Goal: Task Accomplishment & Management: Manage account settings

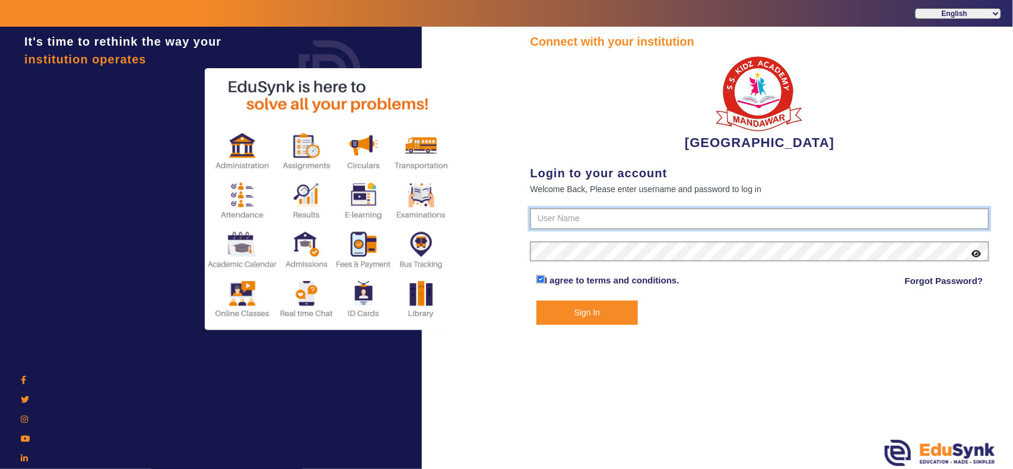
type input "9928895959"
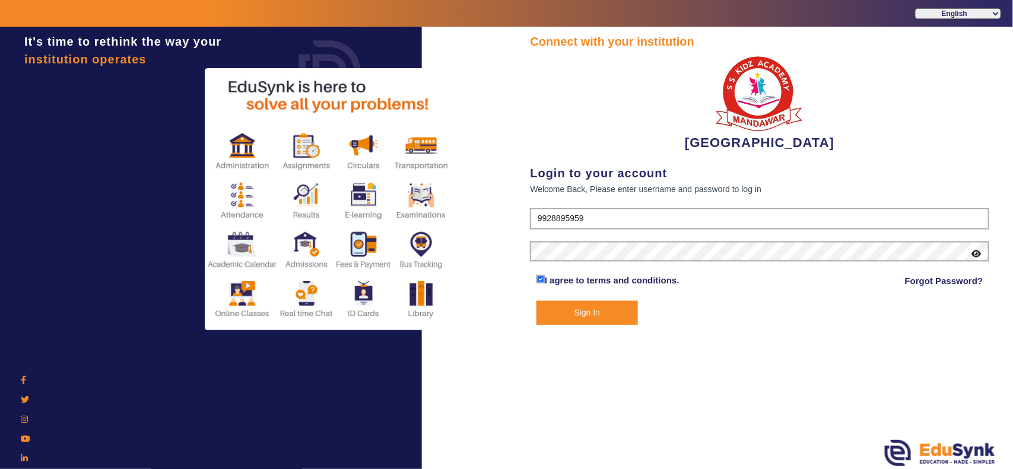
click at [569, 312] on button "Sign In" at bounding box center [586, 313] width 101 height 24
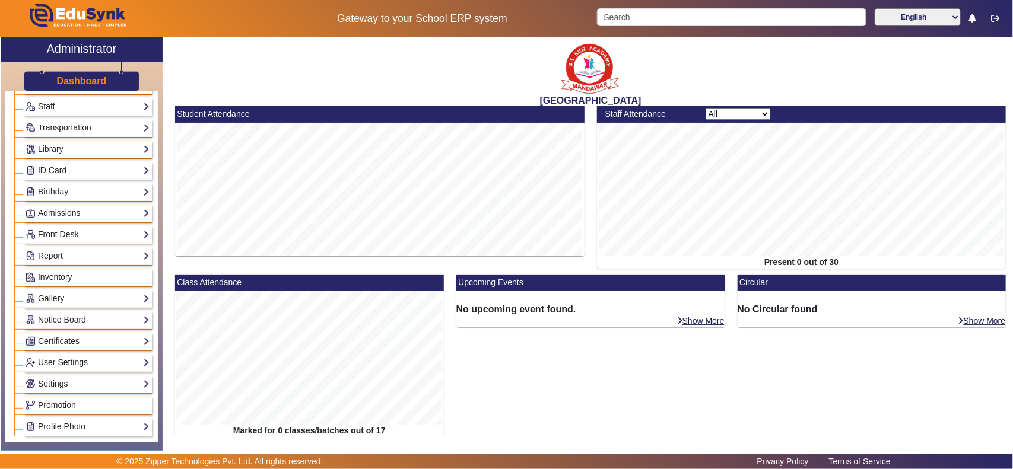
scroll to position [247, 0]
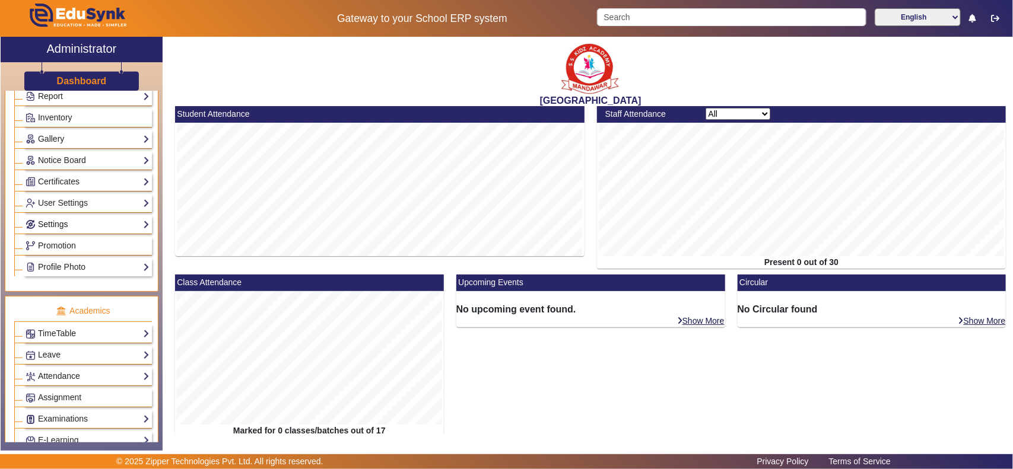
click at [56, 226] on link "Settings" at bounding box center [88, 225] width 124 height 14
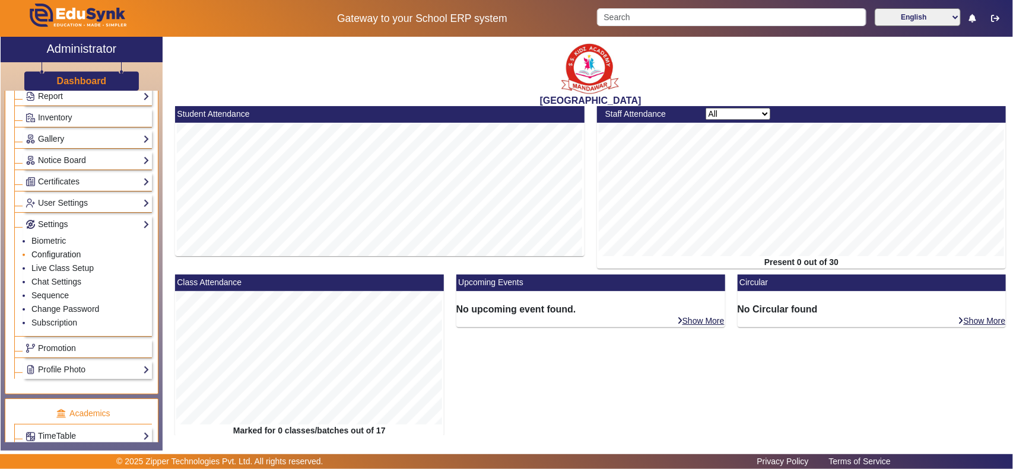
click at [60, 258] on link "Configuration" at bounding box center [55, 254] width 49 height 9
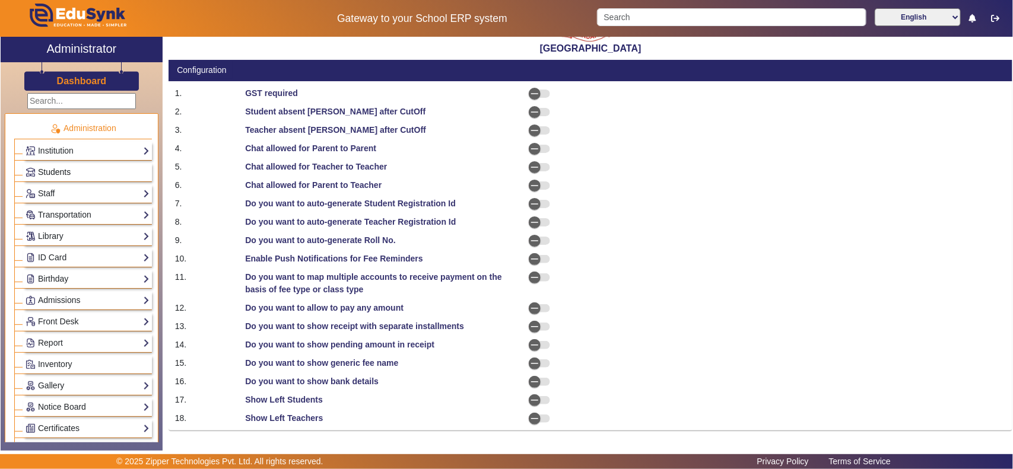
click at [66, 167] on span "Students" at bounding box center [54, 171] width 33 height 9
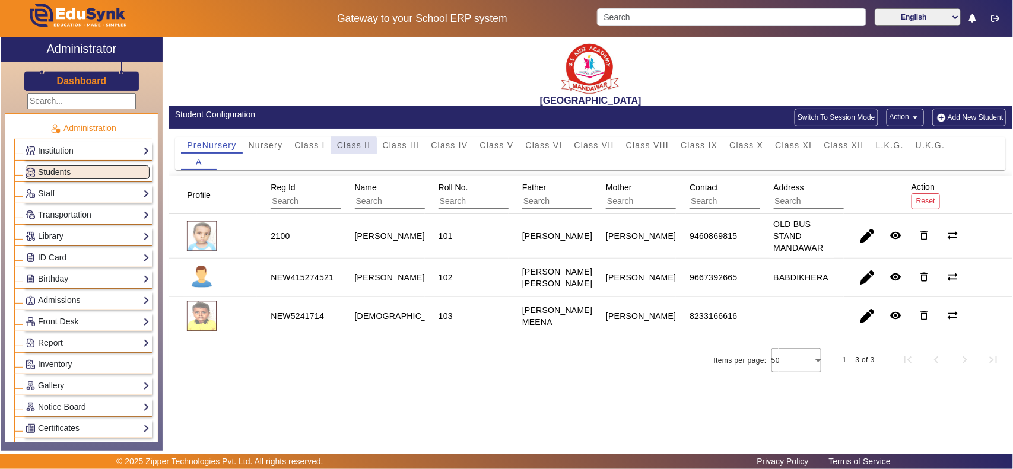
click at [348, 147] on span "Class II" at bounding box center [354, 145] width 34 height 8
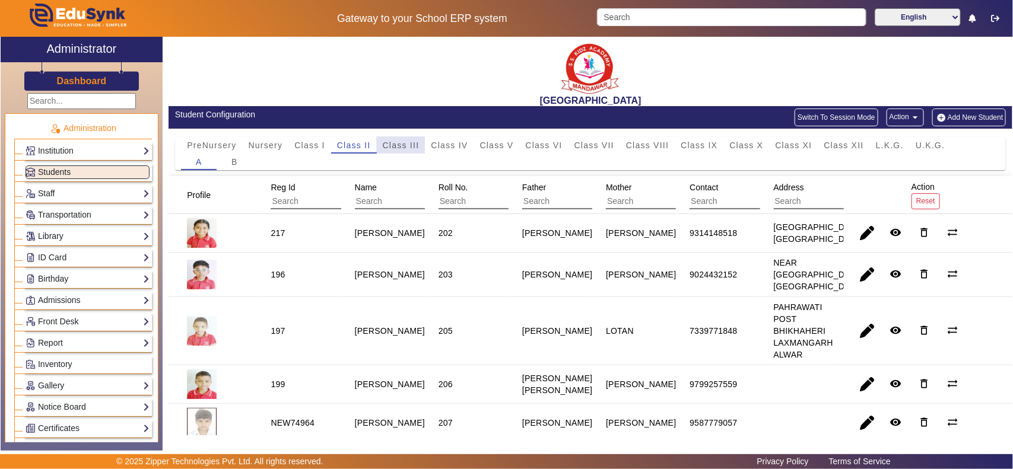
click at [389, 145] on span "Class III" at bounding box center [401, 145] width 37 height 8
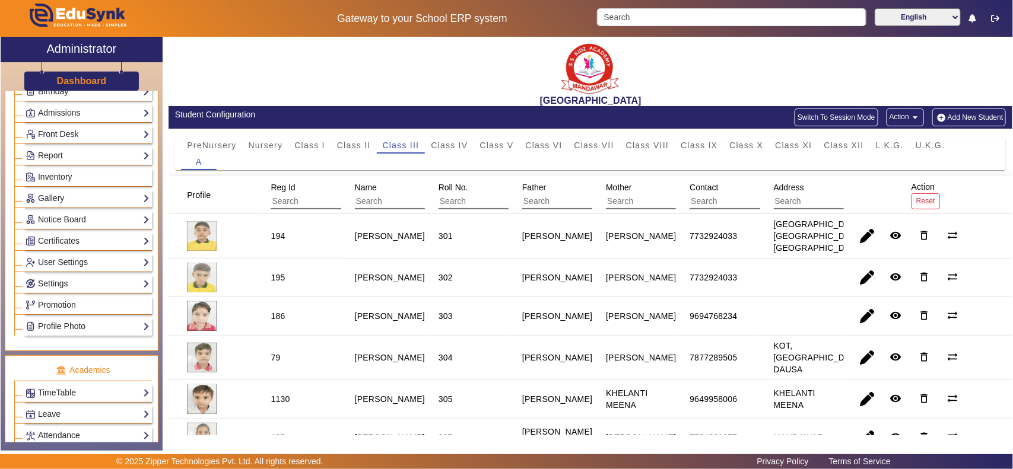
scroll to position [371, 0]
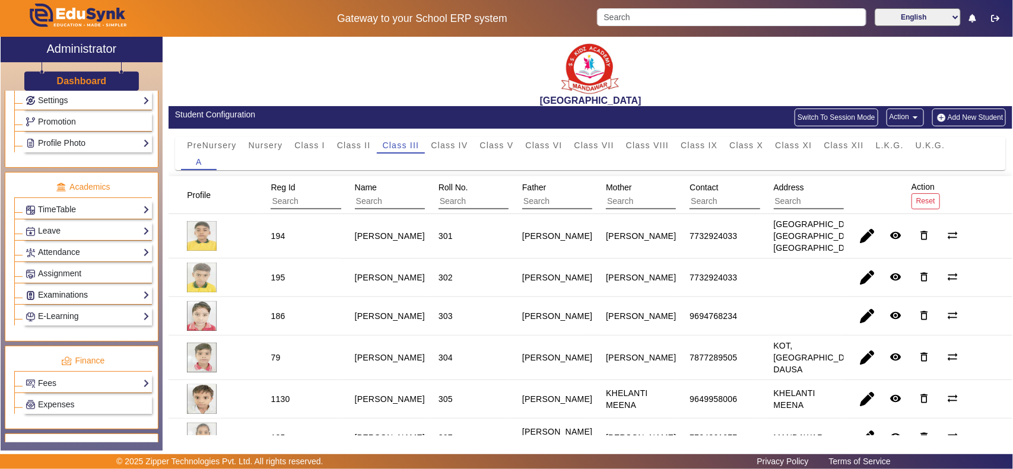
click at [72, 301] on link "Examinations" at bounding box center [88, 295] width 124 height 14
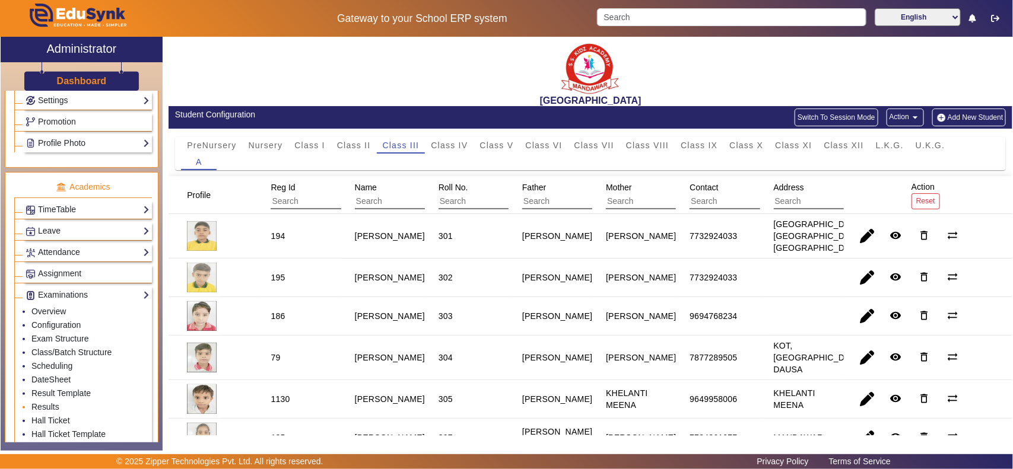
scroll to position [494, 0]
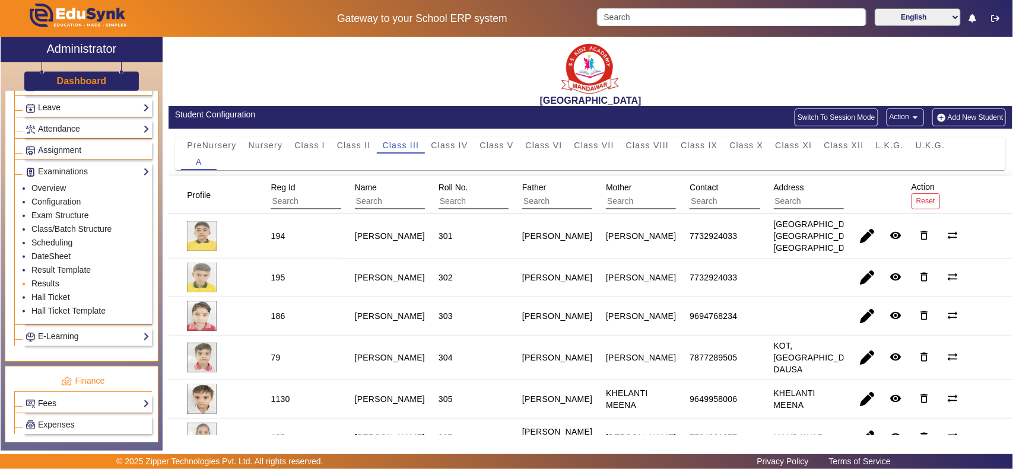
click at [53, 288] on link "Results" at bounding box center [45, 283] width 28 height 9
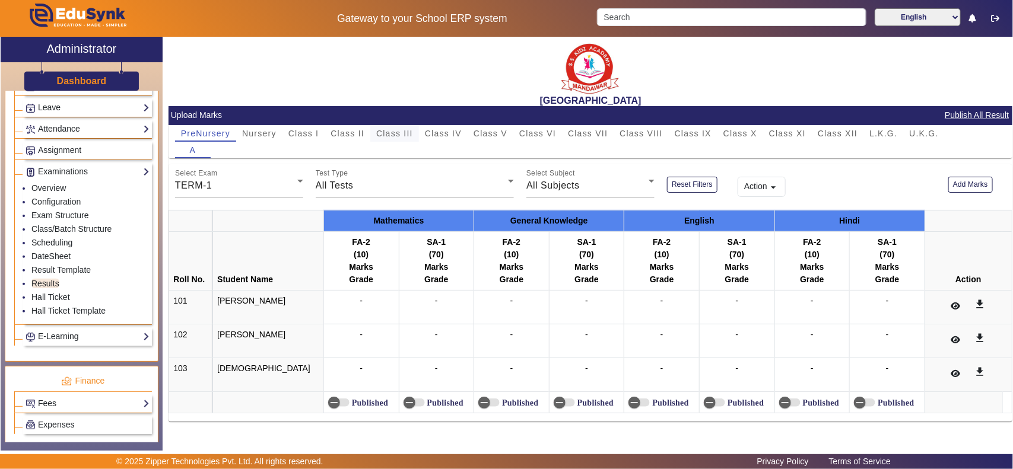
click at [381, 140] on span "Class III" at bounding box center [394, 133] width 37 height 17
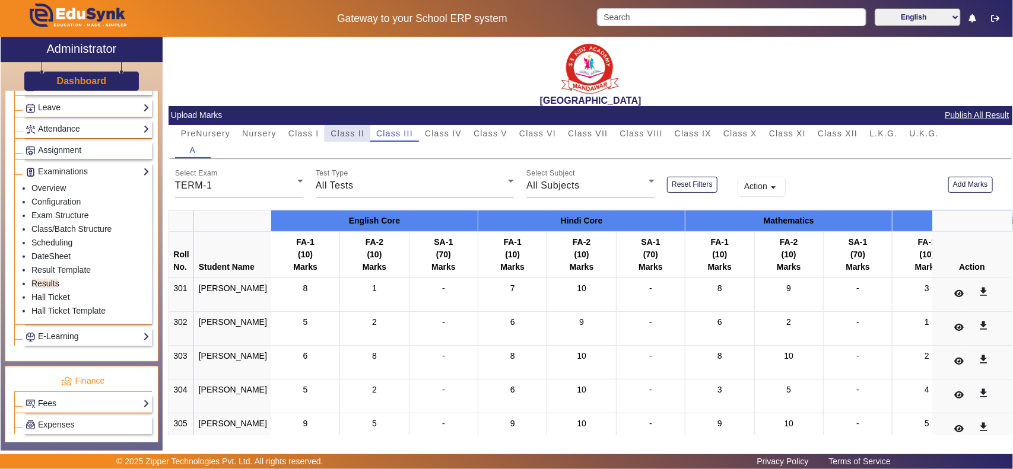
click at [349, 136] on span "Class II" at bounding box center [347, 133] width 34 height 8
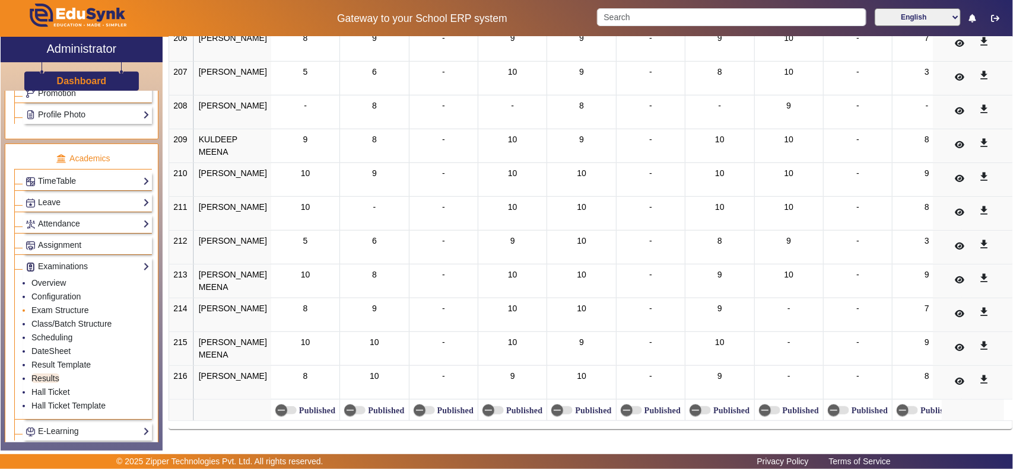
scroll to position [371, 0]
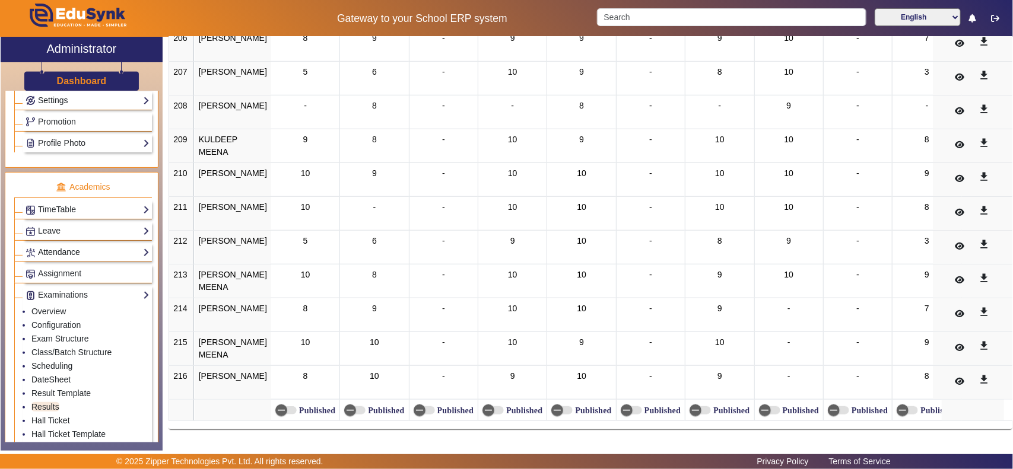
click at [70, 254] on link "Attendance" at bounding box center [88, 253] width 124 height 14
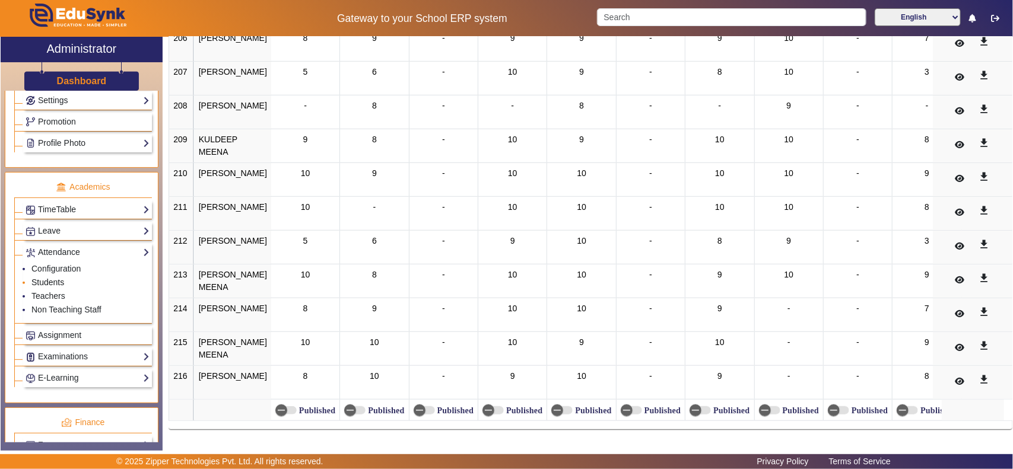
click at [56, 287] on link "Students" at bounding box center [47, 282] width 33 height 9
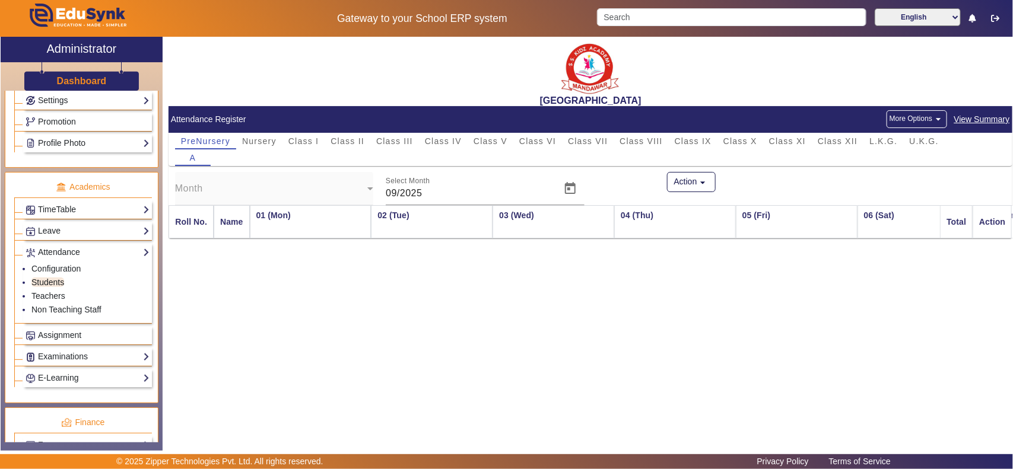
scroll to position [0, 2567]
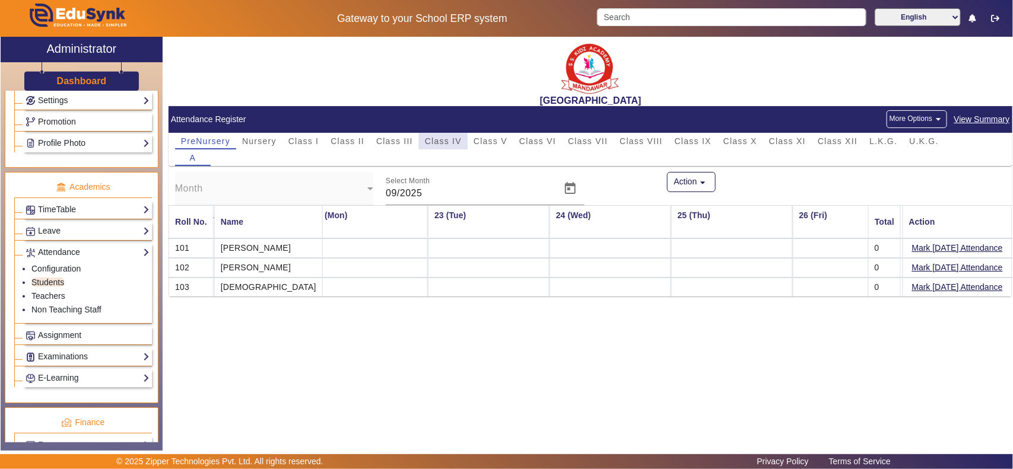
click at [449, 141] on span "Class IV" at bounding box center [443, 141] width 37 height 8
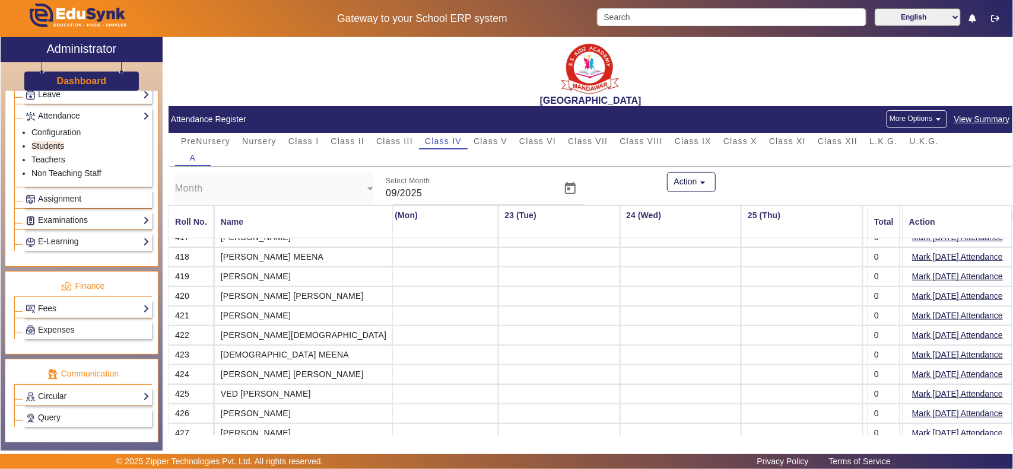
scroll to position [586, 0]
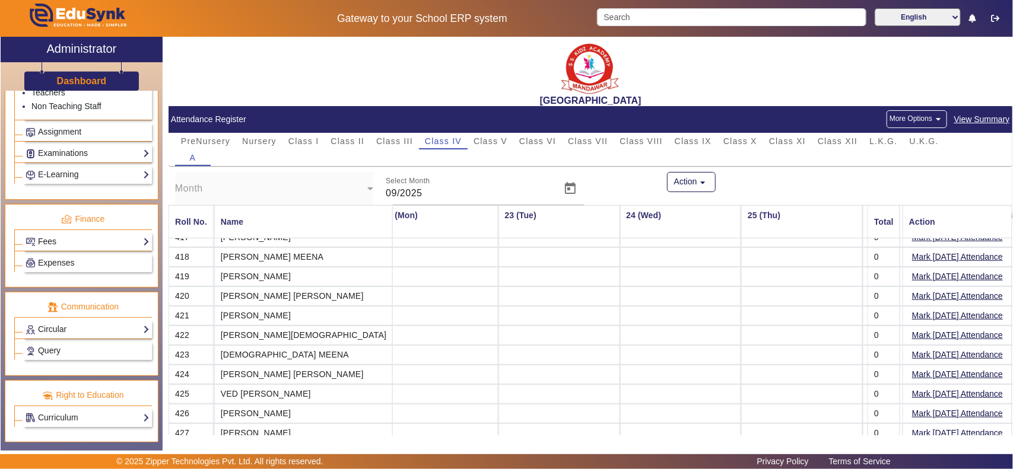
click at [81, 240] on link "Fees" at bounding box center [88, 242] width 124 height 14
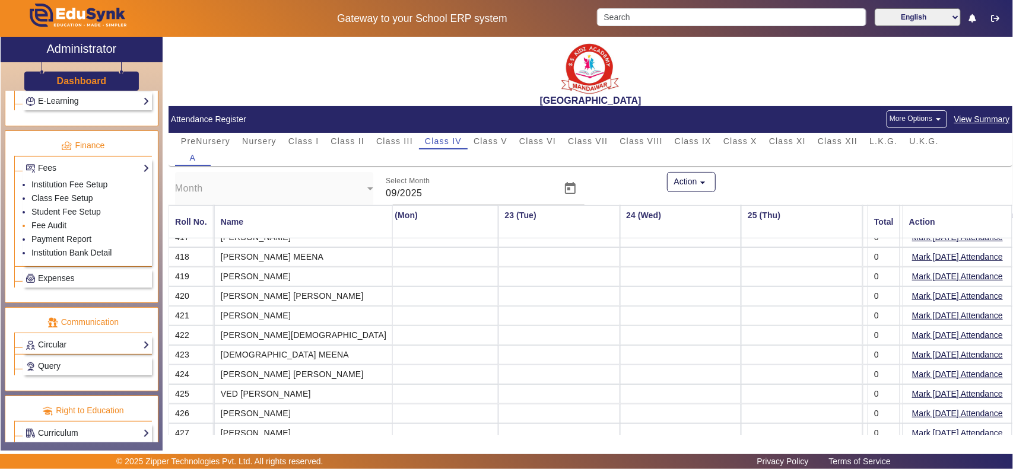
click at [51, 230] on link "Fee Audit" at bounding box center [48, 225] width 35 height 9
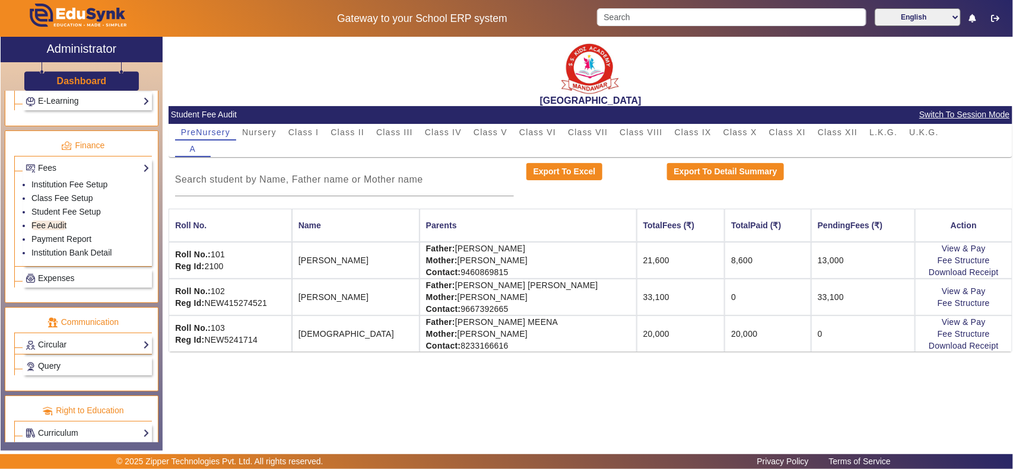
click at [440, 122] on mat-card-header "Student Fee Audit Switch To Session Mode" at bounding box center [589, 115] width 843 height 18
click at [443, 129] on span "Class IV" at bounding box center [443, 132] width 37 height 8
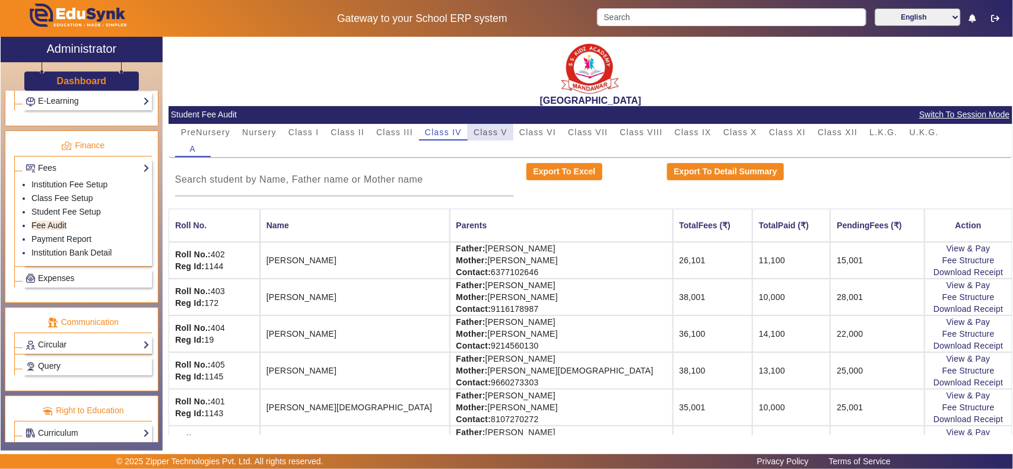
click at [499, 129] on span "Class V" at bounding box center [490, 132] width 34 height 8
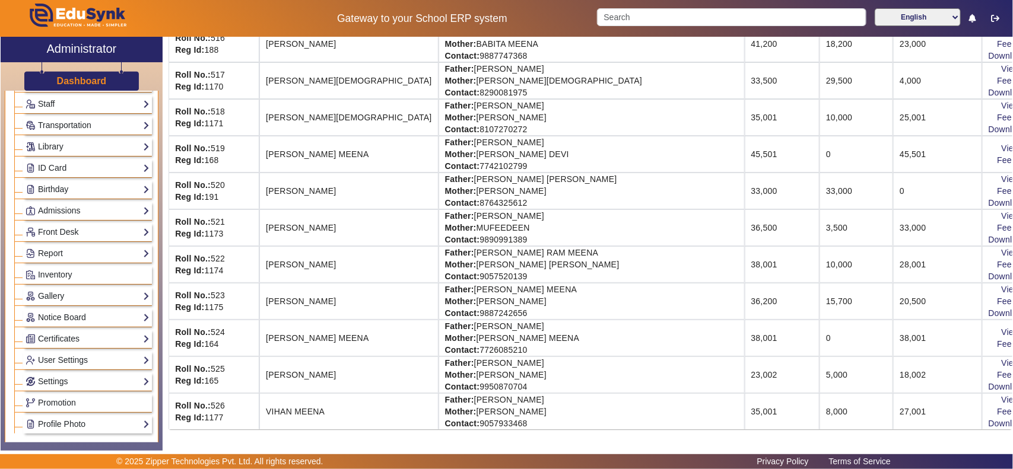
scroll to position [123, 0]
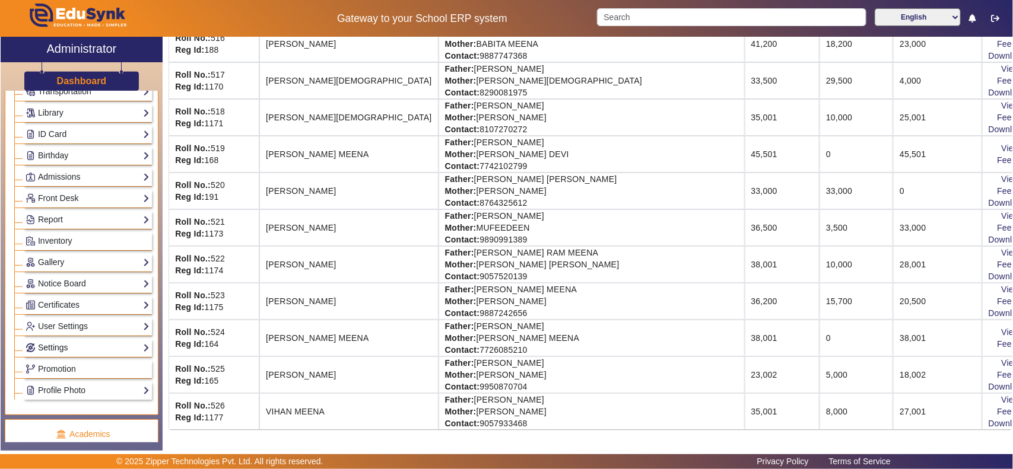
click at [64, 351] on link "Settings" at bounding box center [88, 348] width 124 height 14
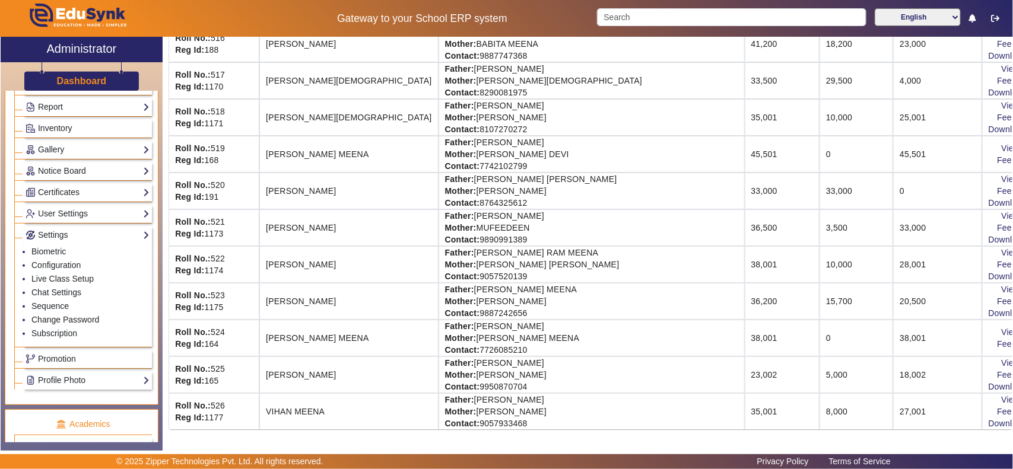
scroll to position [371, 0]
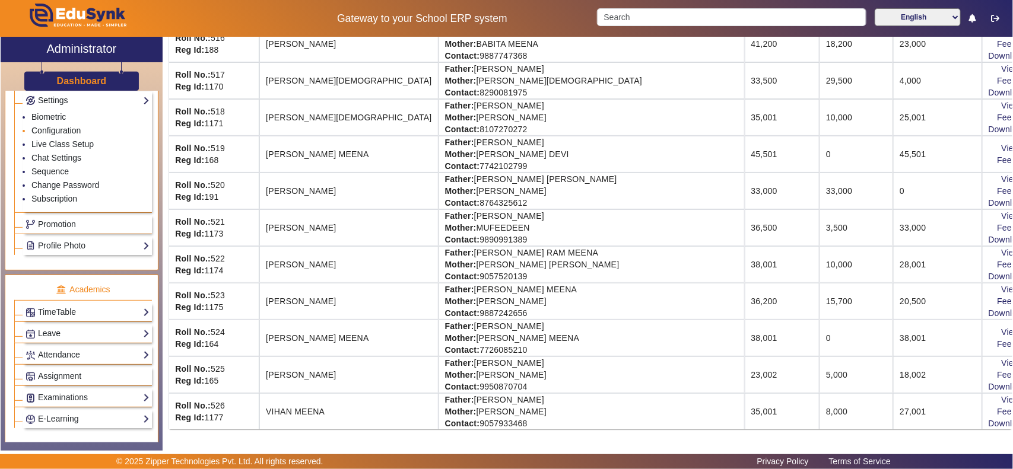
click at [63, 133] on link "Configuration" at bounding box center [55, 130] width 49 height 9
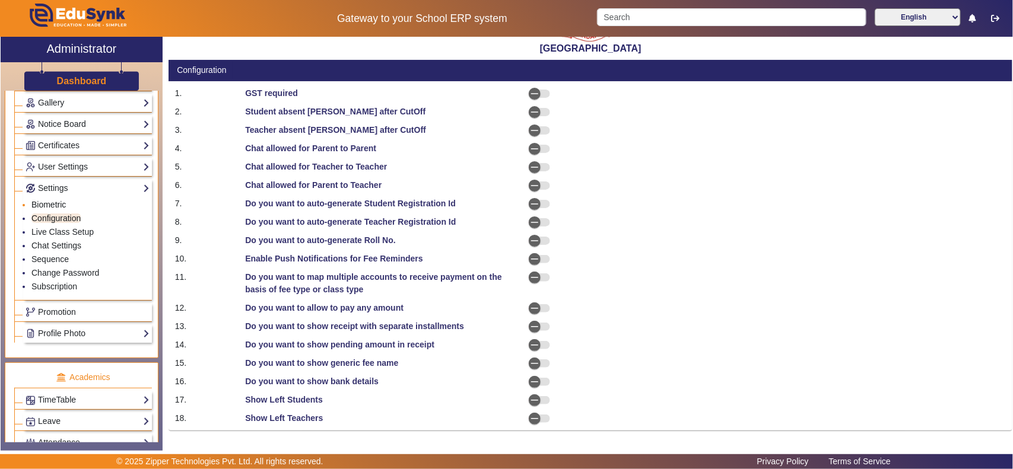
scroll to position [247, 0]
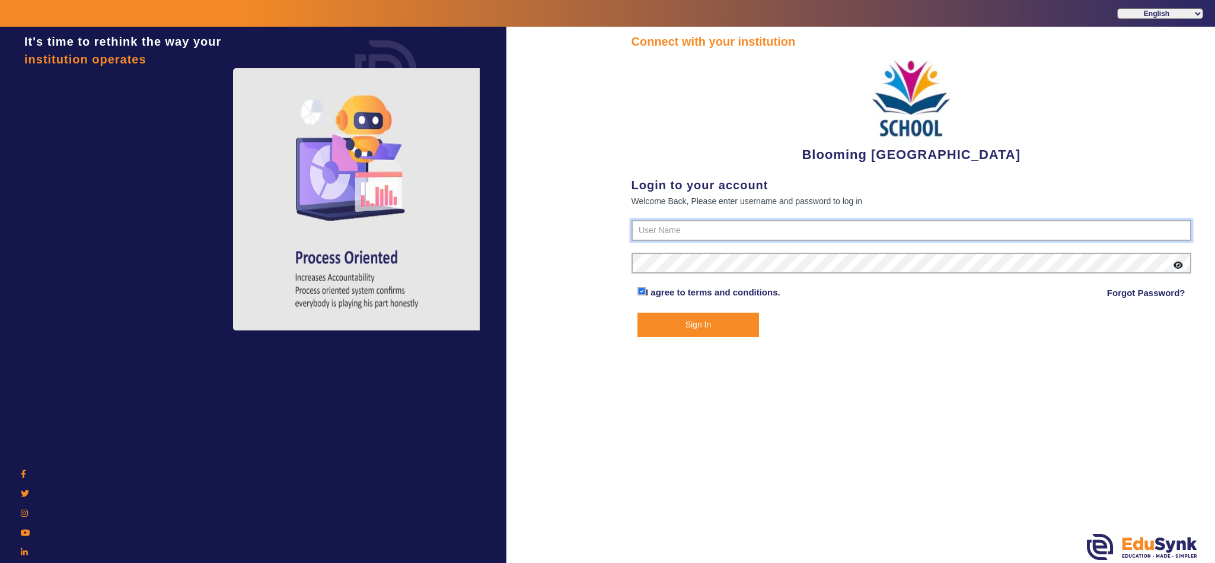
type input "4141419999"
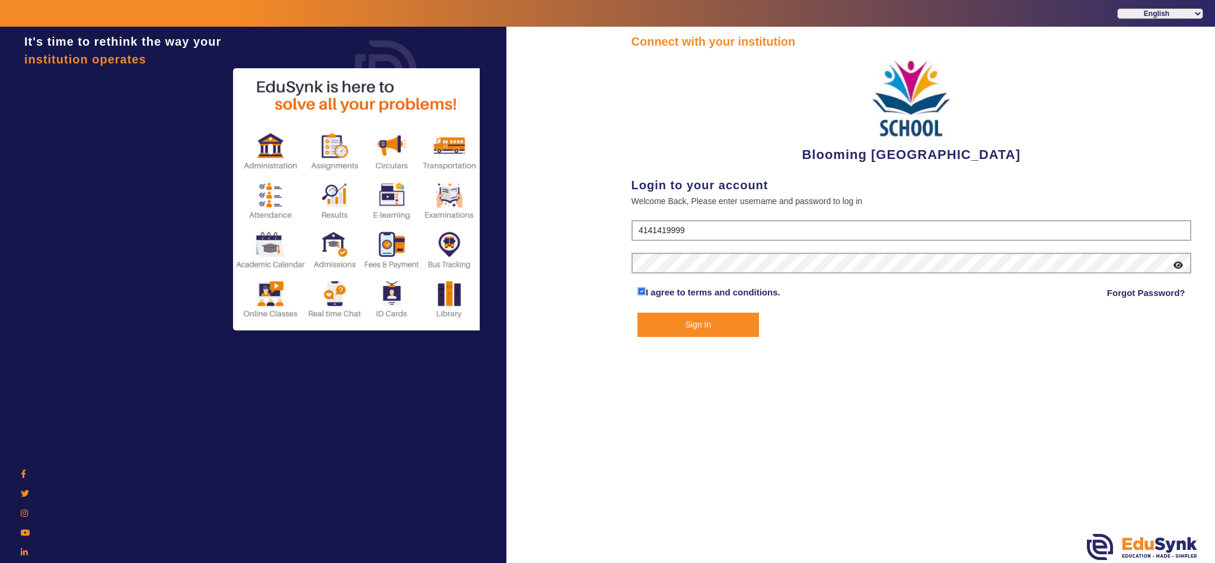
click at [696, 324] on button "Sign In" at bounding box center [699, 325] width 122 height 24
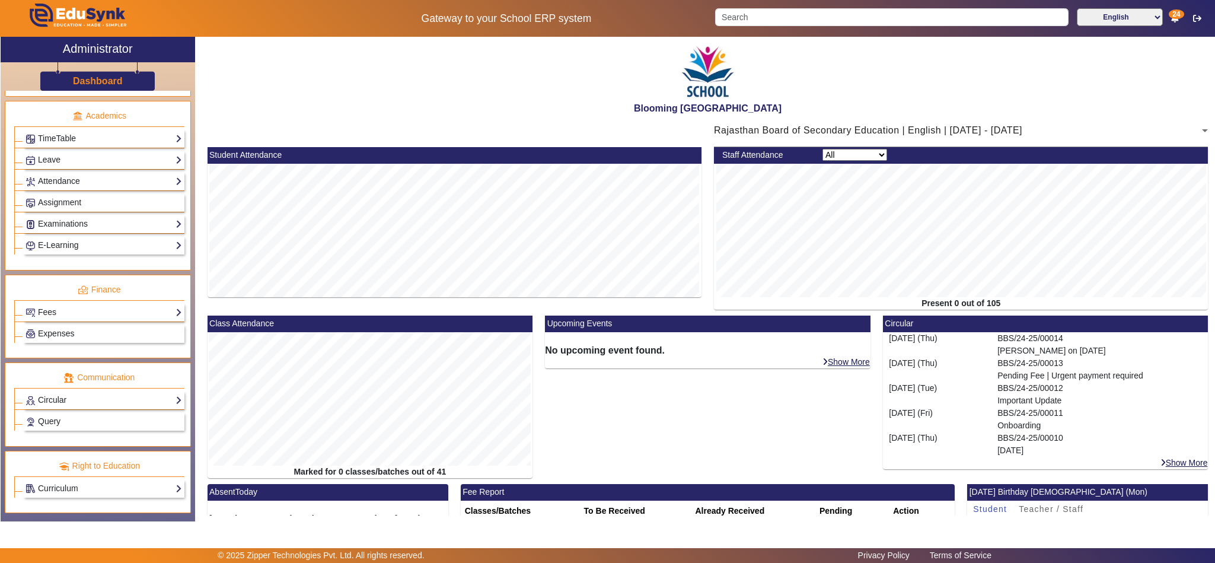
scroll to position [468, 0]
click at [73, 394] on link "Circular" at bounding box center [104, 400] width 157 height 14
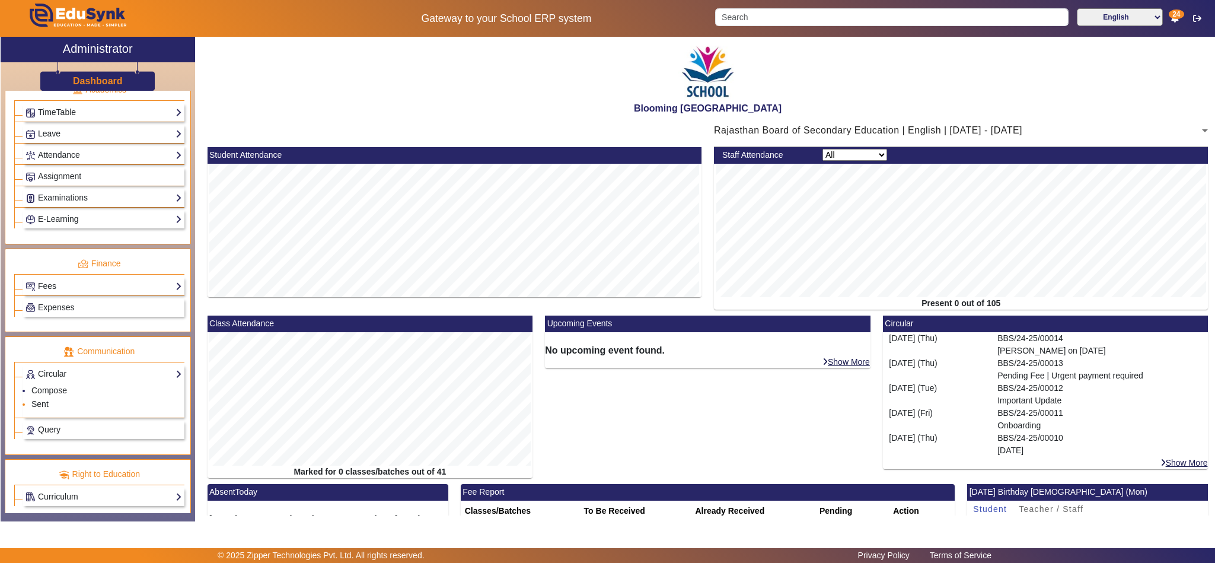
click at [49, 412] on li "Sent" at bounding box center [106, 405] width 151 height 14
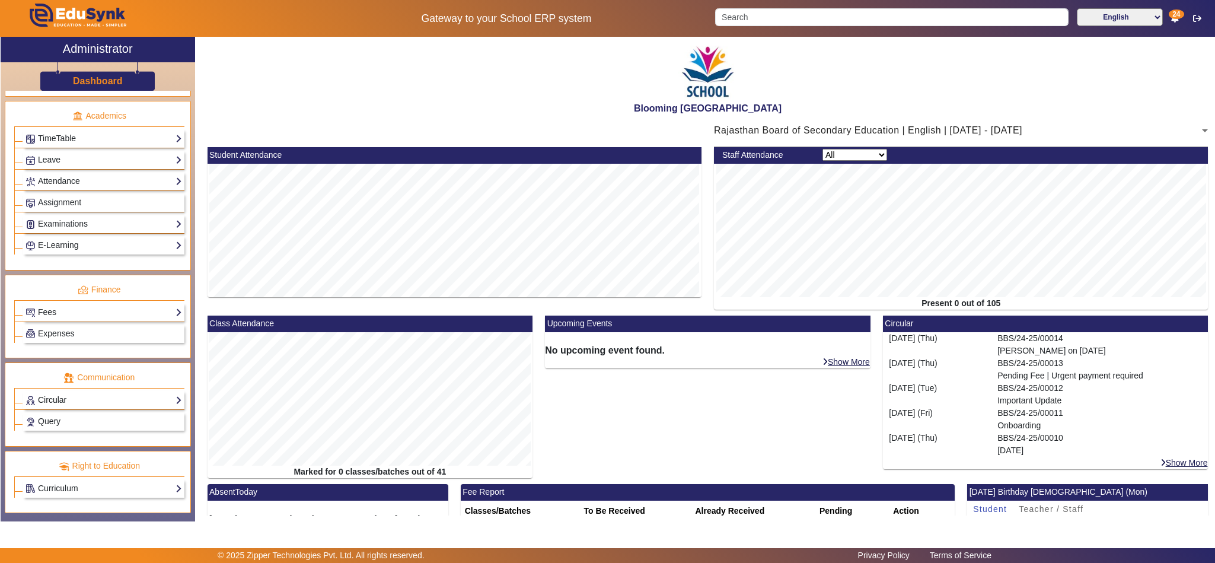
click at [52, 397] on link "Circular" at bounding box center [104, 400] width 157 height 14
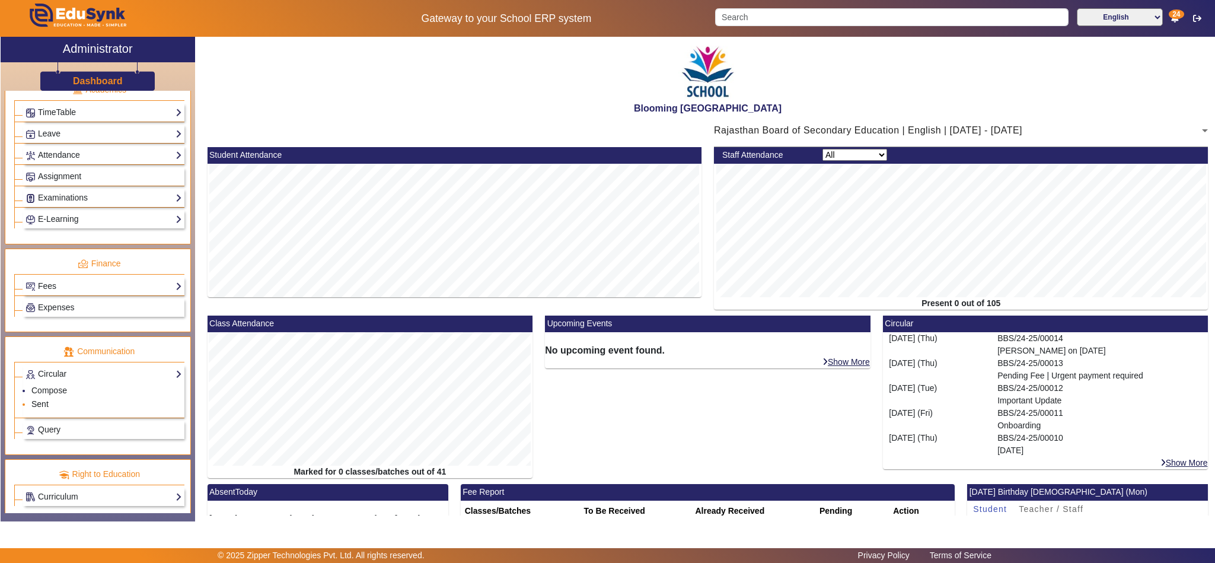
click at [45, 409] on link "Sent" at bounding box center [39, 403] width 17 height 9
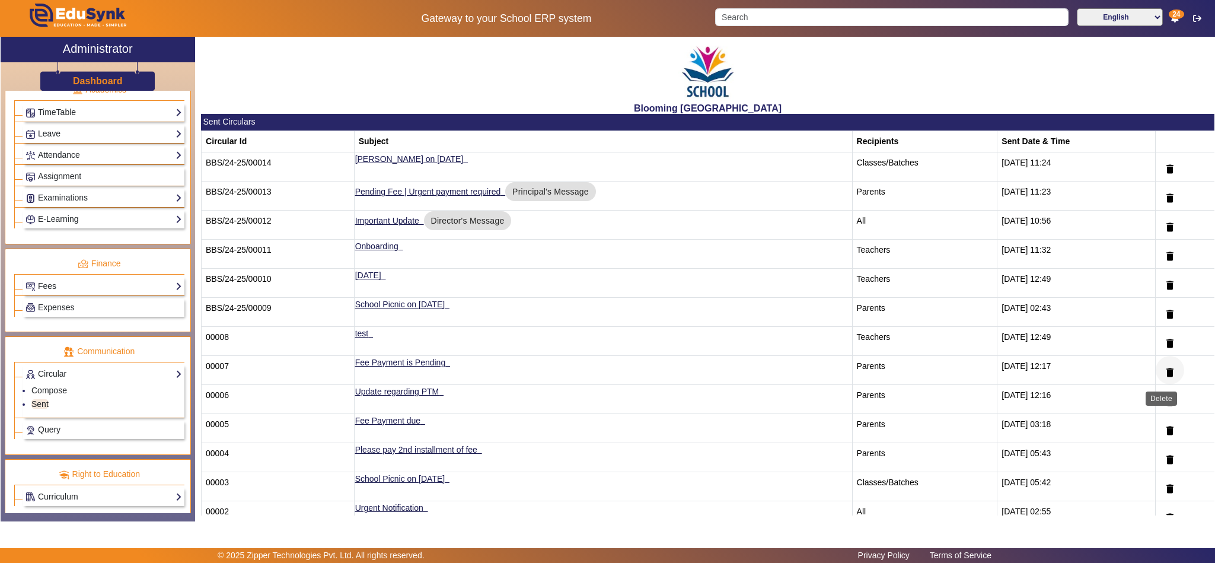
click at [1164, 371] on mat-icon "delete" at bounding box center [1170, 373] width 12 height 12
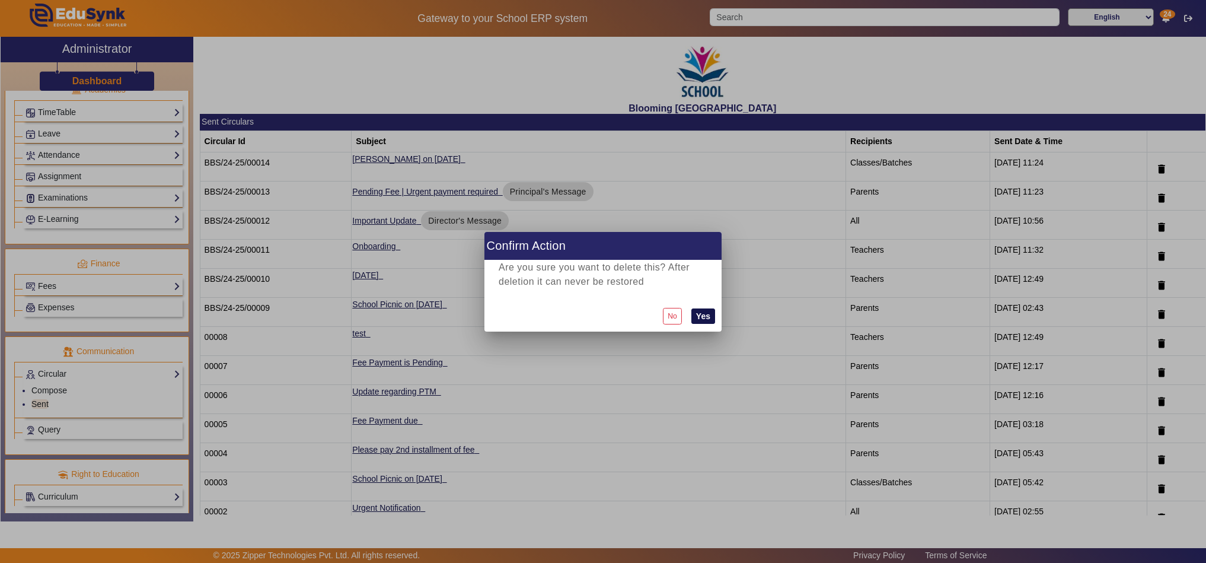
click at [692, 315] on button "Yes" at bounding box center [704, 315] width 24 height 15
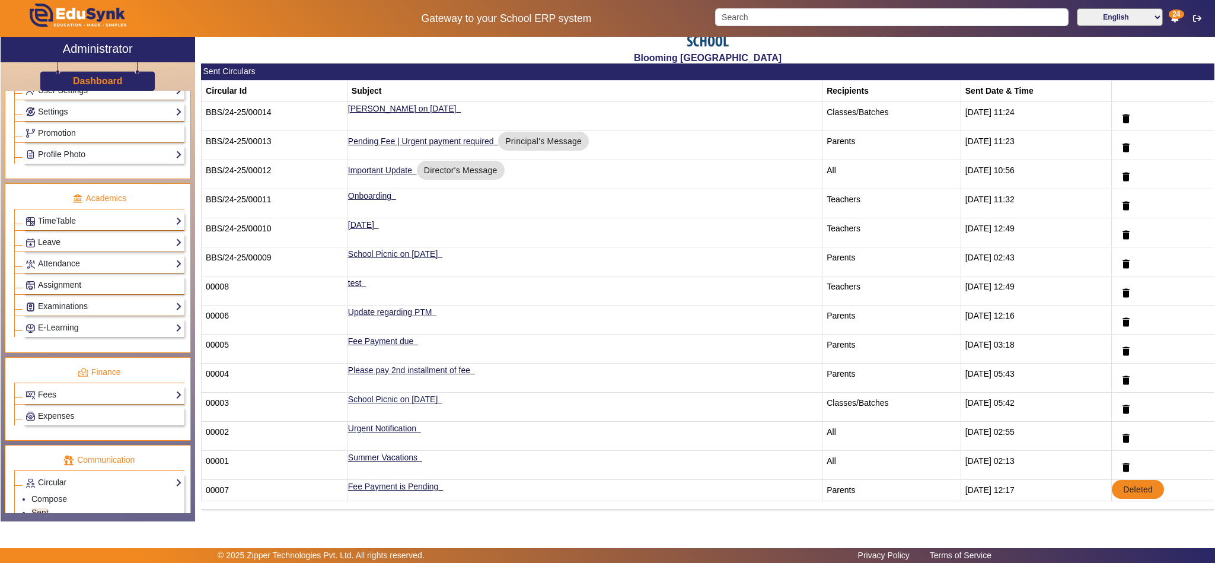
scroll to position [319, 0]
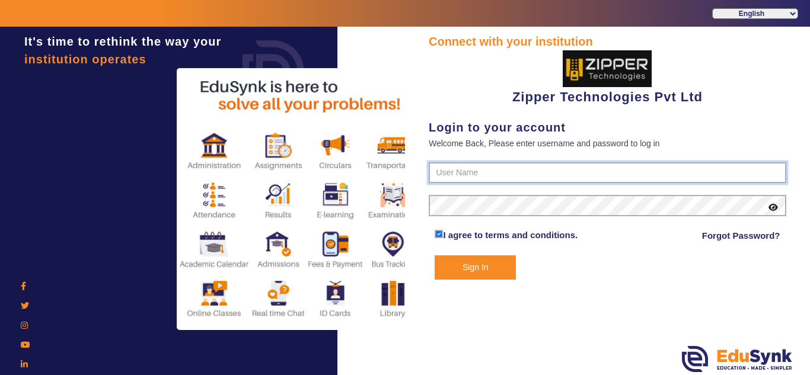
type input "1008790000"
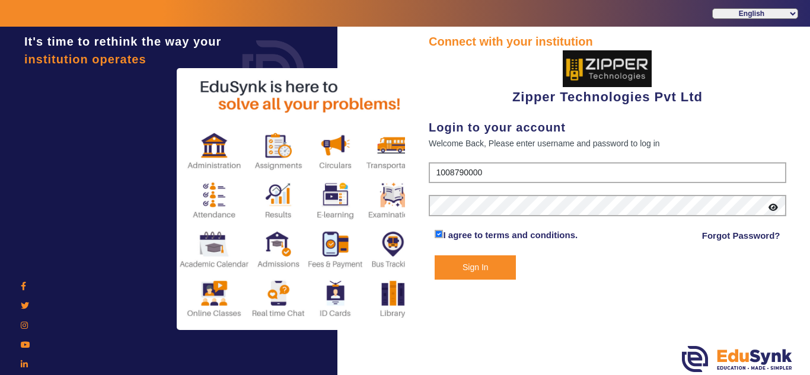
click at [476, 272] on button "Sign In" at bounding box center [475, 268] width 81 height 24
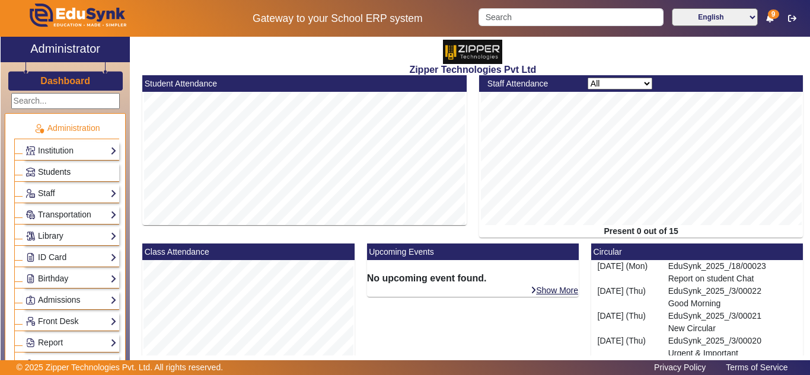
click at [52, 168] on span "Students" at bounding box center [54, 171] width 33 height 9
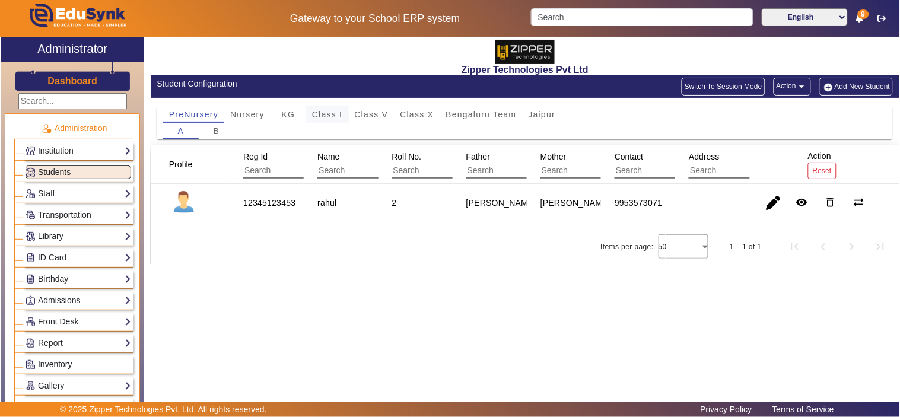
click at [339, 108] on span "Class I" at bounding box center [327, 114] width 31 height 17
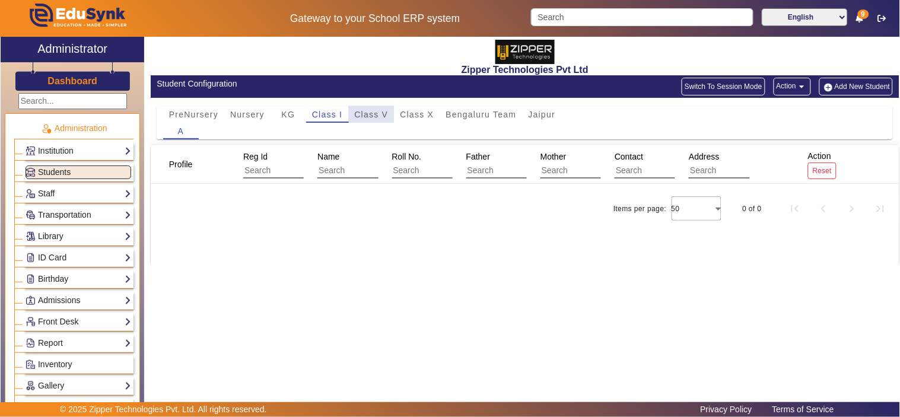
click at [380, 113] on span "Class V" at bounding box center [372, 114] width 34 height 8
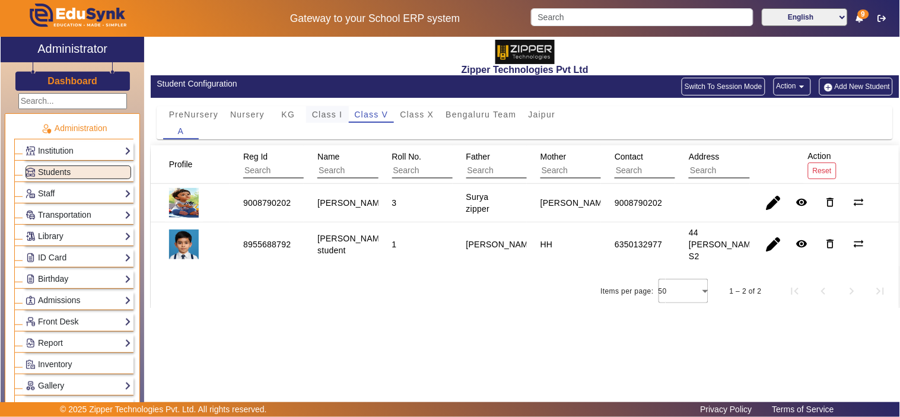
click at [332, 117] on span "Class I" at bounding box center [327, 114] width 31 height 8
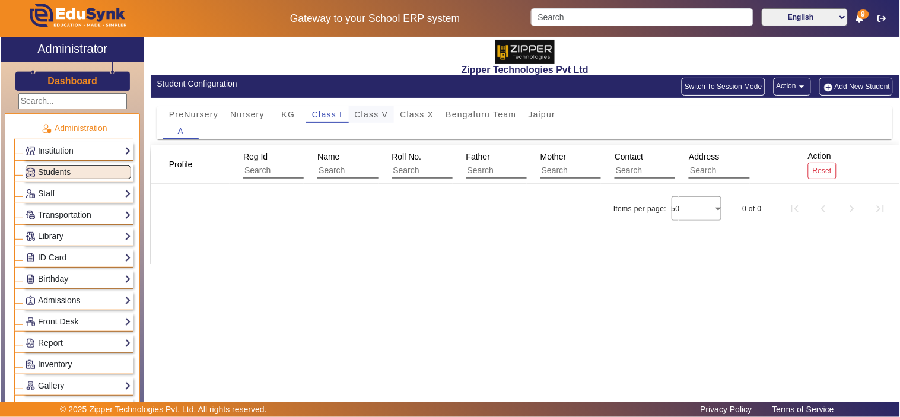
click at [367, 116] on span "Class V" at bounding box center [372, 114] width 34 height 8
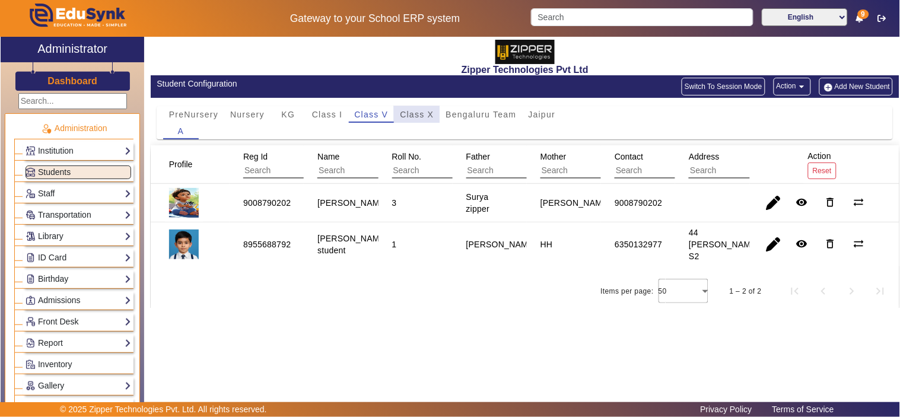
click at [413, 112] on span "Class X" at bounding box center [417, 114] width 34 height 8
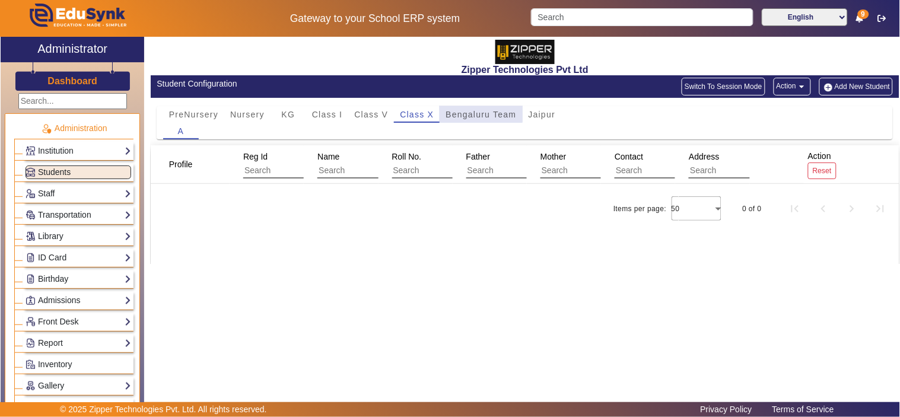
click at [476, 112] on span "Bengaluru Team" at bounding box center [480, 114] width 71 height 8
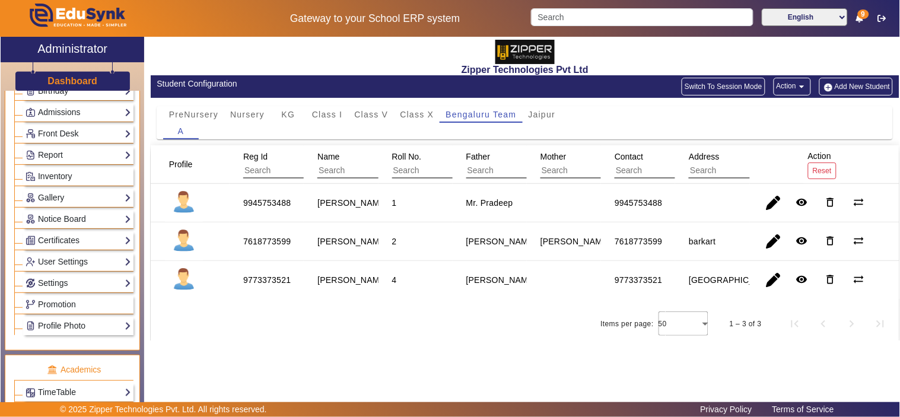
scroll to position [219, 0]
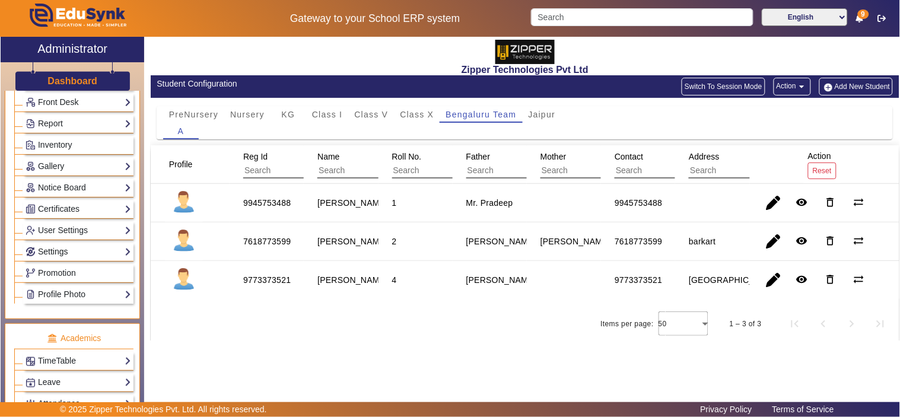
click at [61, 251] on link "Settings" at bounding box center [79, 252] width 106 height 14
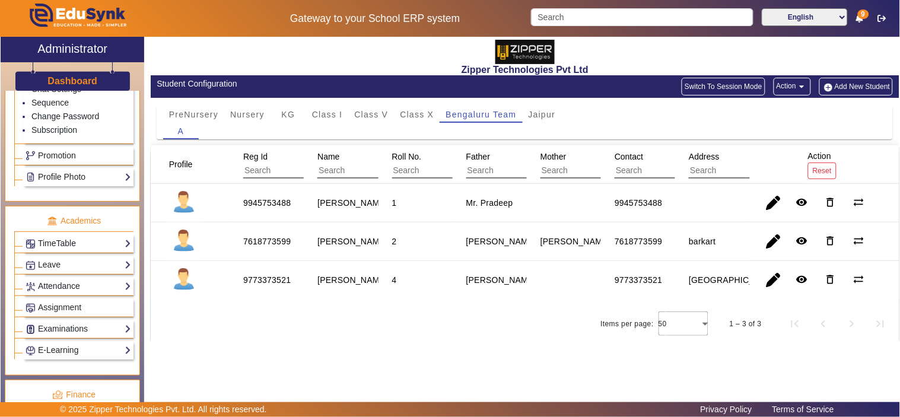
scroll to position [549, 0]
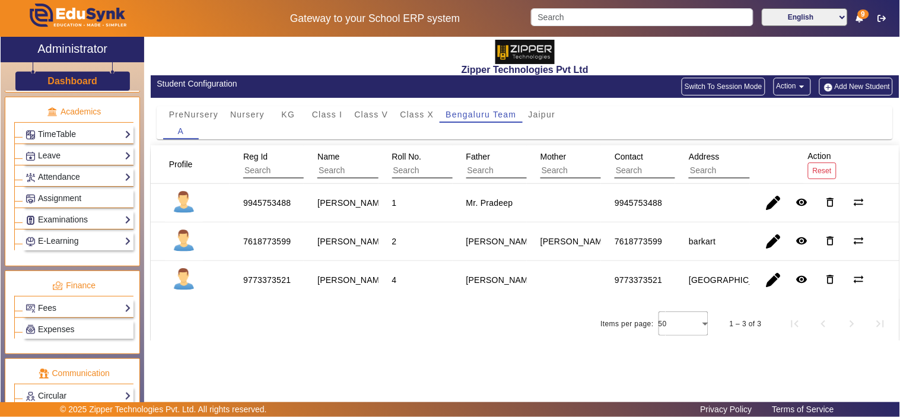
click at [64, 311] on link "Fees" at bounding box center [79, 308] width 106 height 14
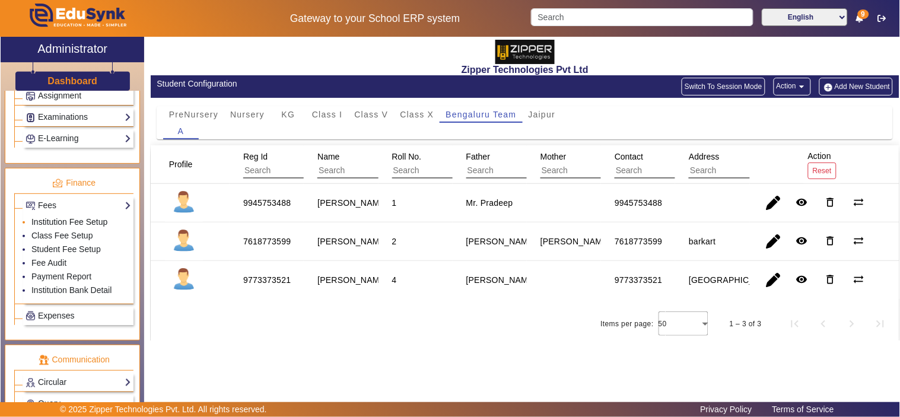
click at [68, 225] on link "Institution Fee Setup" at bounding box center [69, 221] width 76 height 9
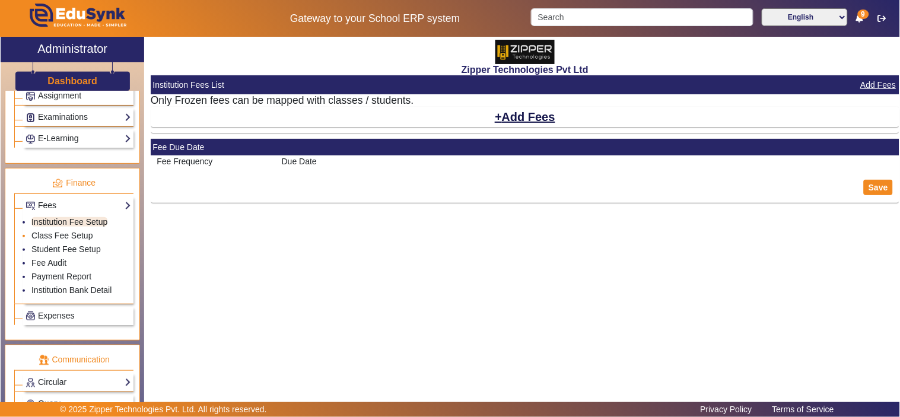
select select "5"
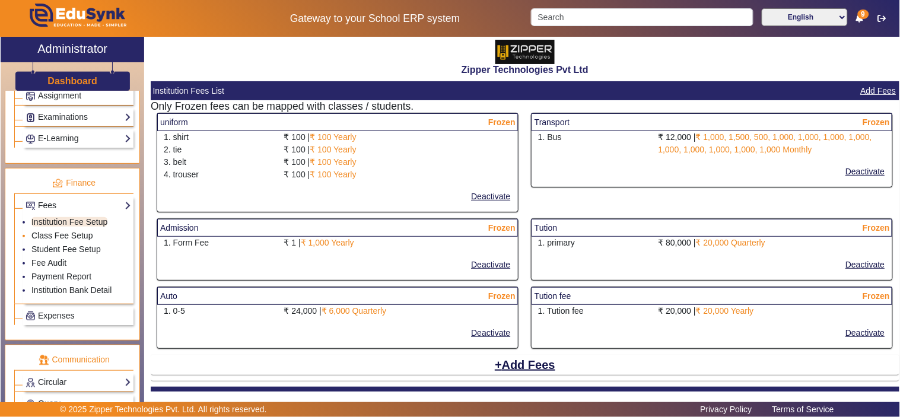
click at [66, 239] on link "Class Fee Setup" at bounding box center [62, 235] width 62 height 9
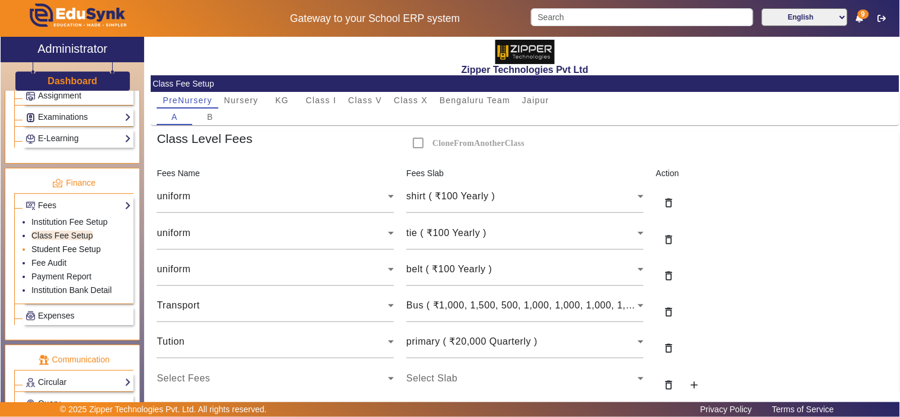
click at [63, 250] on link "Student Fee Setup" at bounding box center [65, 248] width 69 height 9
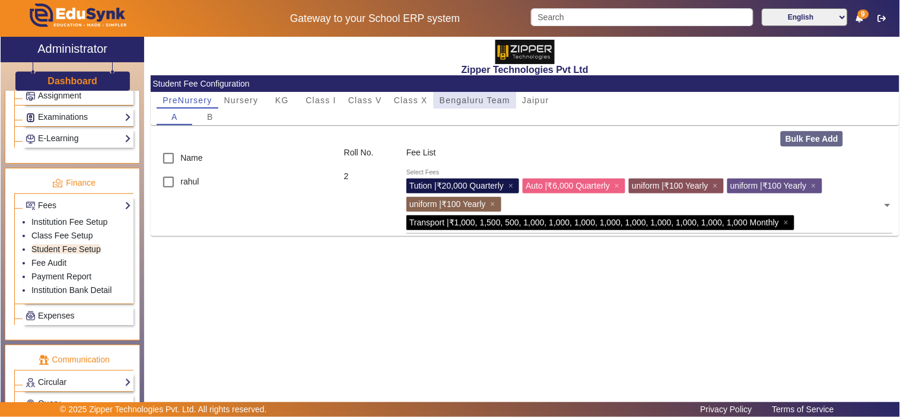
click at [478, 98] on span "Bengaluru Team" at bounding box center [475, 100] width 71 height 8
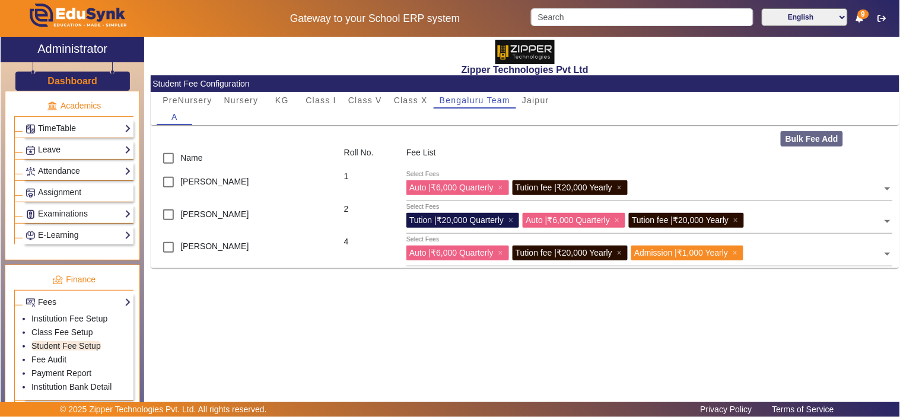
scroll to position [329, 0]
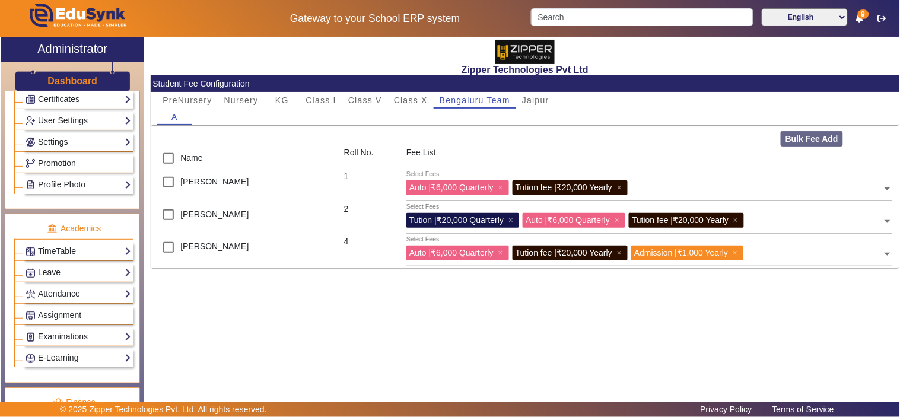
click at [64, 143] on link "Settings" at bounding box center [79, 142] width 106 height 14
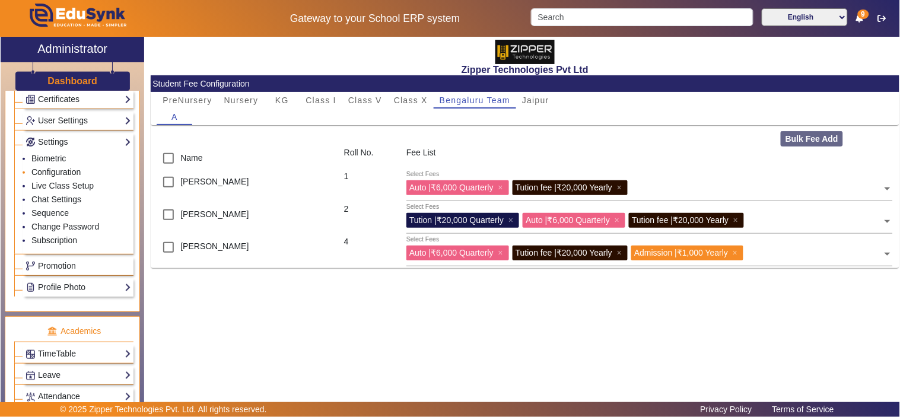
click at [63, 173] on link "Configuration" at bounding box center [55, 171] width 49 height 9
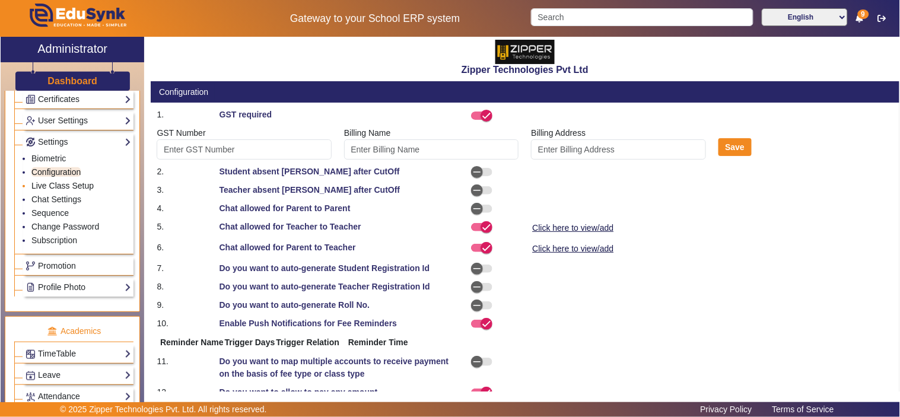
type input "Z3455"
type input "[PERSON_NAME]"
select select "BeforeDueDate"
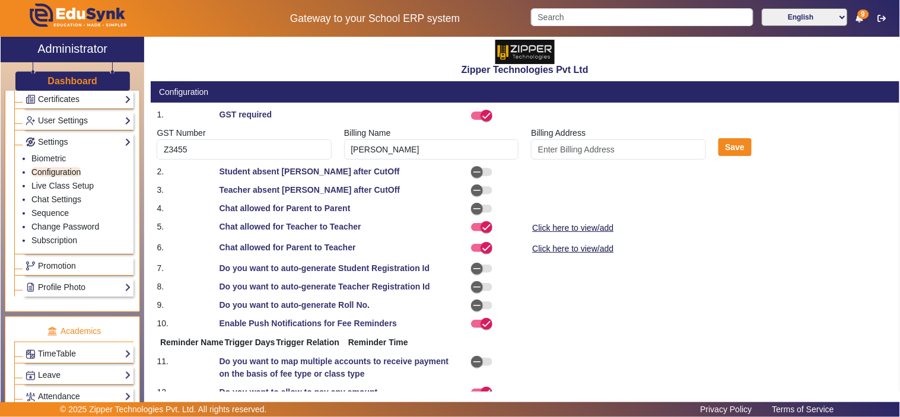
select select "OnDueDate"
select select "AfterDueDate"
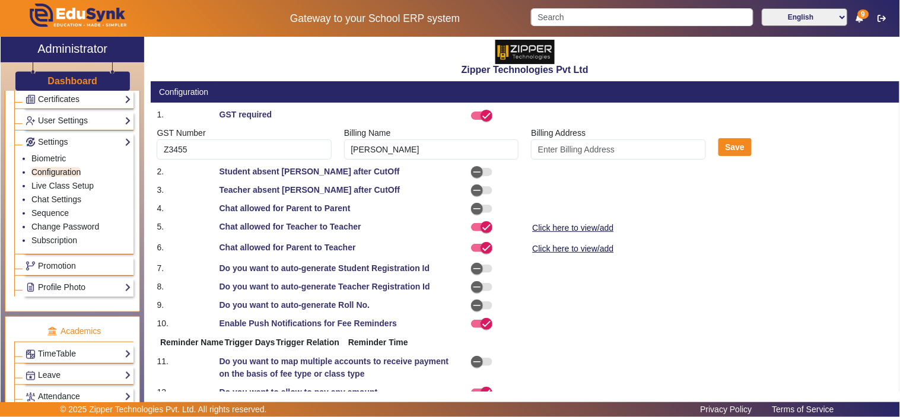
select select "AfterDueDate"
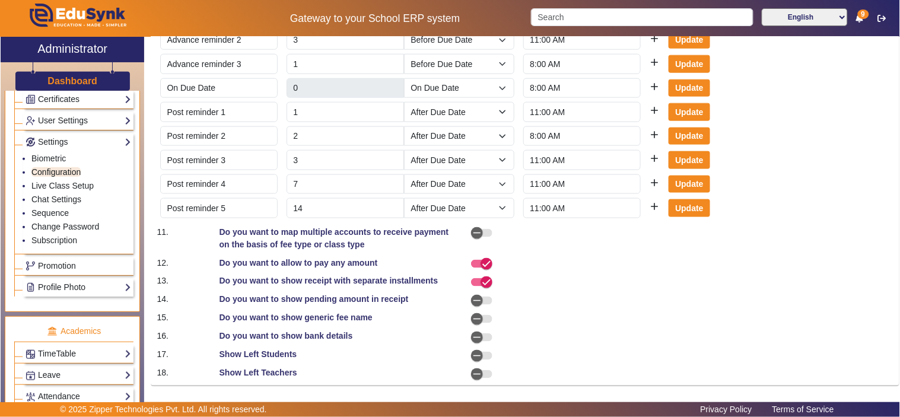
scroll to position [349, 0]
click at [483, 317] on span "button" at bounding box center [477, 319] width 24 height 24
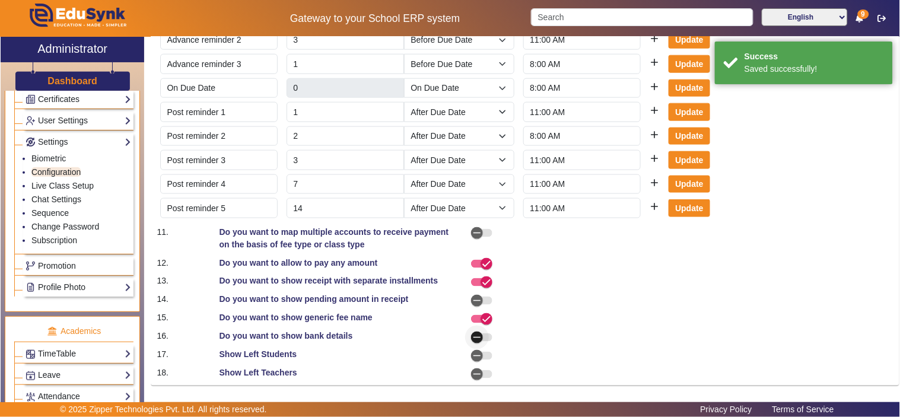
click at [485, 336] on span "button" at bounding box center [477, 338] width 24 height 24
click at [483, 300] on span "button" at bounding box center [477, 301] width 24 height 24
